Goal: Complete application form

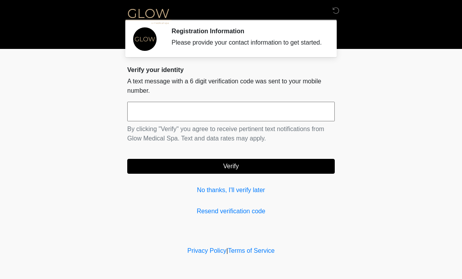
click at [176, 115] on input "text" at bounding box center [231, 112] width 208 height 20
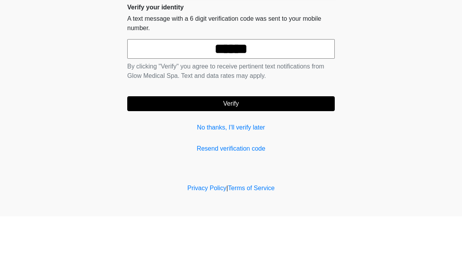
type input "******"
click at [380, 77] on body "‎ ‎ ‎ Registration Information Please provide your contact information to get s…" at bounding box center [231, 139] width 462 height 279
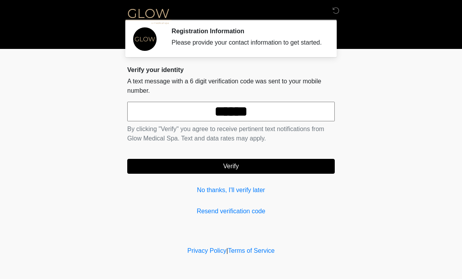
click at [238, 174] on button "Verify" at bounding box center [231, 166] width 208 height 15
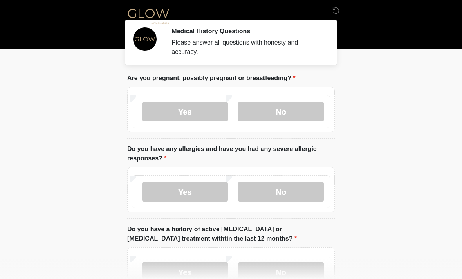
click at [288, 109] on label "No" at bounding box center [281, 112] width 86 height 20
click at [284, 193] on label "No" at bounding box center [281, 192] width 86 height 20
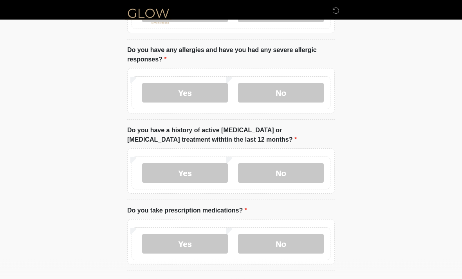
scroll to position [99, 0]
click at [282, 169] on label "No" at bounding box center [281, 173] width 86 height 20
click at [180, 248] on label "Yes" at bounding box center [185, 244] width 86 height 20
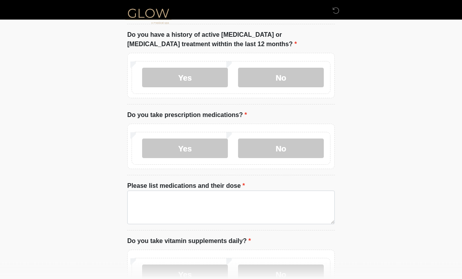
scroll to position [195, 0]
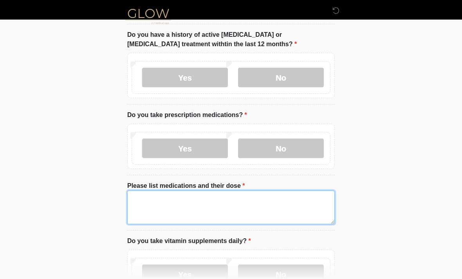
click at [150, 201] on textarea "Please list medications and their dose" at bounding box center [231, 208] width 208 height 34
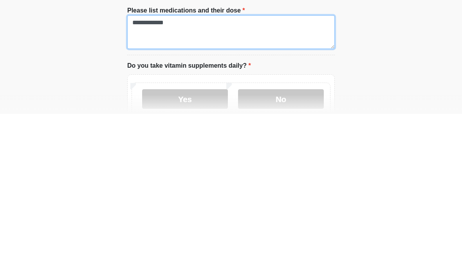
type textarea "**********"
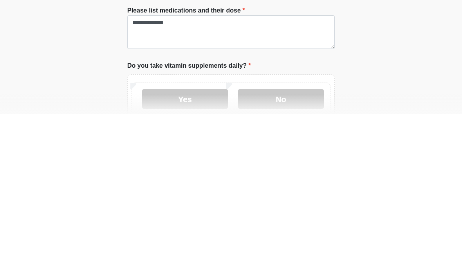
click at [192, 255] on label "Yes" at bounding box center [185, 265] width 86 height 20
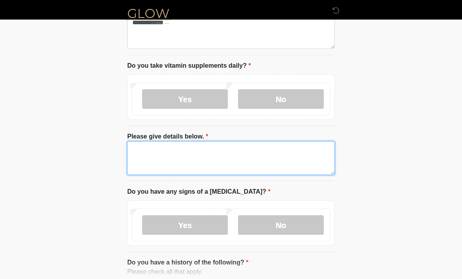
click at [194, 157] on textarea "Please give details below." at bounding box center [231, 158] width 208 height 34
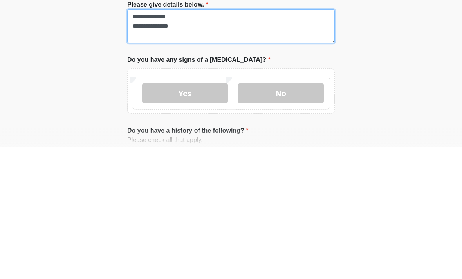
type textarea "**********"
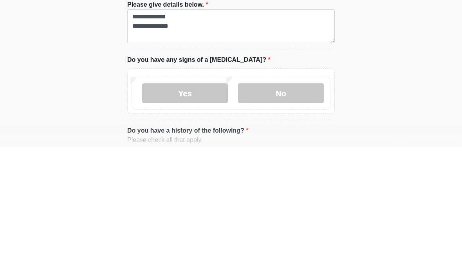
click at [289, 216] on label "No" at bounding box center [281, 226] width 86 height 20
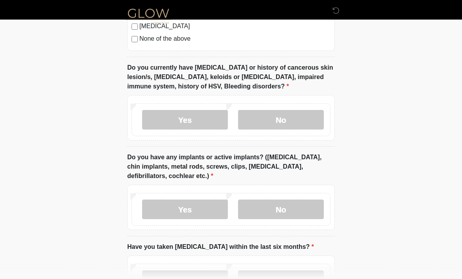
scroll to position [760, 0]
click at [286, 117] on label "No" at bounding box center [281, 120] width 86 height 20
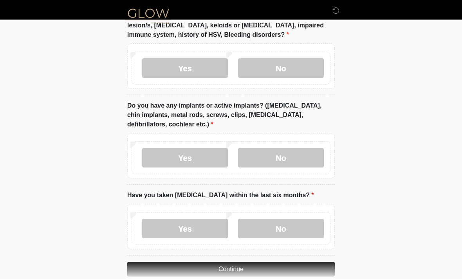
scroll to position [811, 0]
click at [183, 158] on label "Yes" at bounding box center [185, 158] width 86 height 20
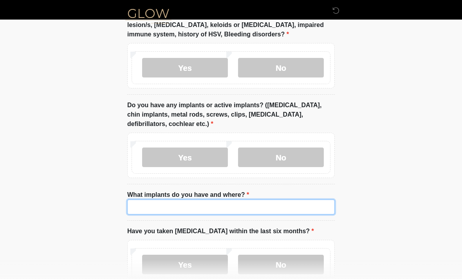
click at [237, 201] on input "What implants do you have and where?" at bounding box center [231, 207] width 208 height 15
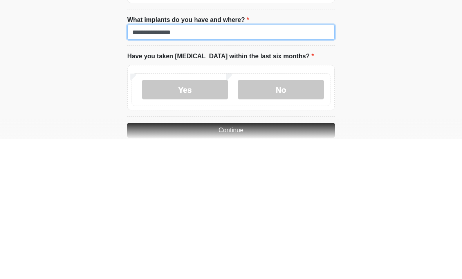
scroll to position [848, 0]
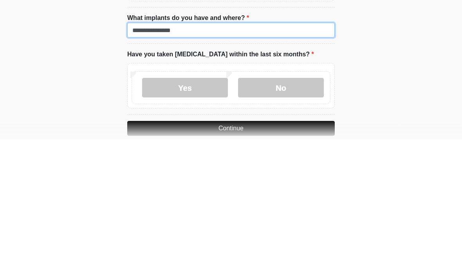
type input "**********"
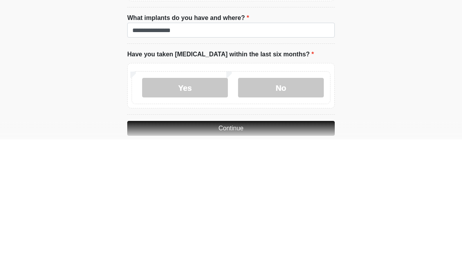
click at [290, 218] on label "No" at bounding box center [281, 228] width 86 height 20
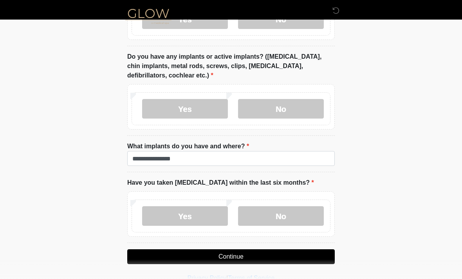
click at [235, 258] on button "Continue" at bounding box center [231, 257] width 208 height 15
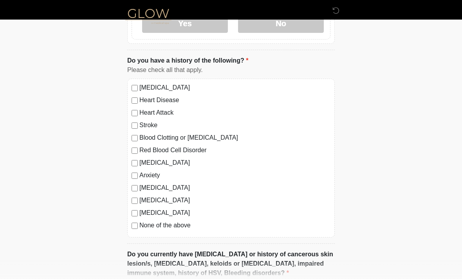
scroll to position [0, 0]
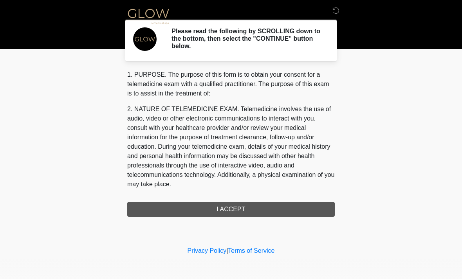
click at [239, 210] on div "1. PURPOSE. The purpose of this form is to obtain your consent for a telemedici…" at bounding box center [231, 143] width 208 height 147
click at [234, 205] on div "1. PURPOSE. The purpose of this form is to obtain your consent for a telemedici…" at bounding box center [231, 143] width 208 height 147
click at [233, 208] on div "1. PURPOSE. The purpose of this form is to obtain your consent for a telemedici…" at bounding box center [231, 143] width 208 height 147
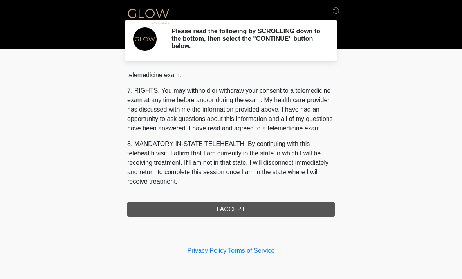
scroll to position [332, 0]
click at [233, 207] on button "I ACCEPT" at bounding box center [231, 209] width 208 height 15
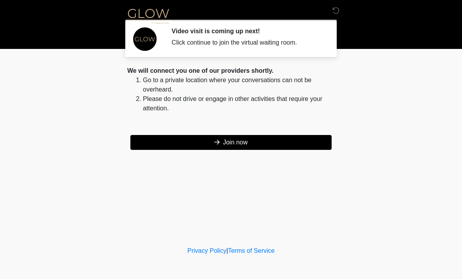
click at [232, 141] on button "Join now" at bounding box center [230, 142] width 201 height 15
